Goal: Transaction & Acquisition: Purchase product/service

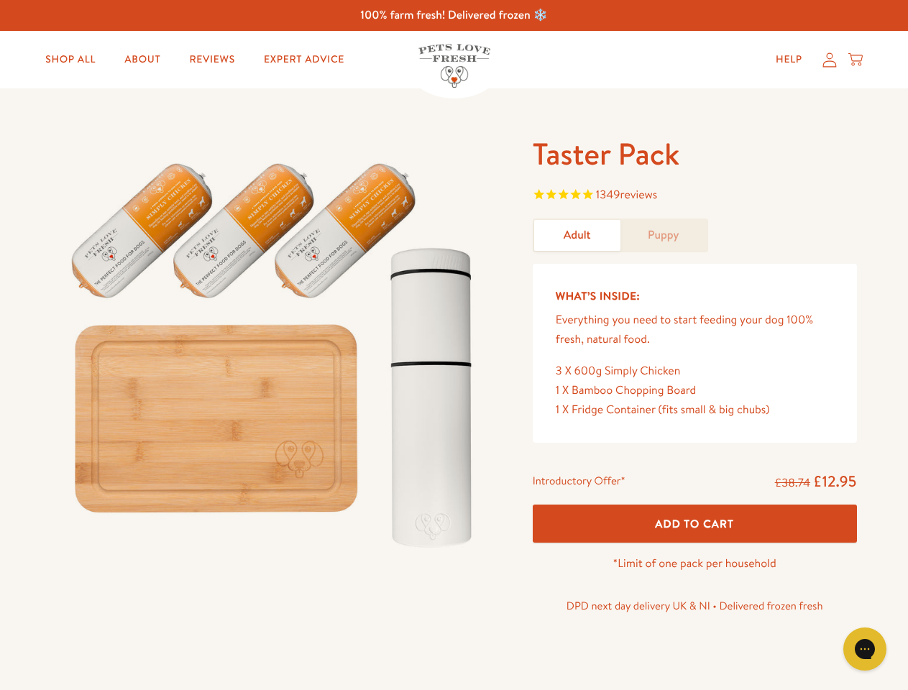
click at [454, 345] on img at bounding box center [275, 348] width 447 height 429
click at [695, 196] on span "1349 reviews" at bounding box center [695, 197] width 324 height 22
click at [695, 524] on span "Add To Cart" at bounding box center [694, 523] width 79 height 15
click at [865, 649] on icon "Gorgias live chat" at bounding box center [865, 649] width 14 height 14
